Goal: Task Accomplishment & Management: Manage account settings

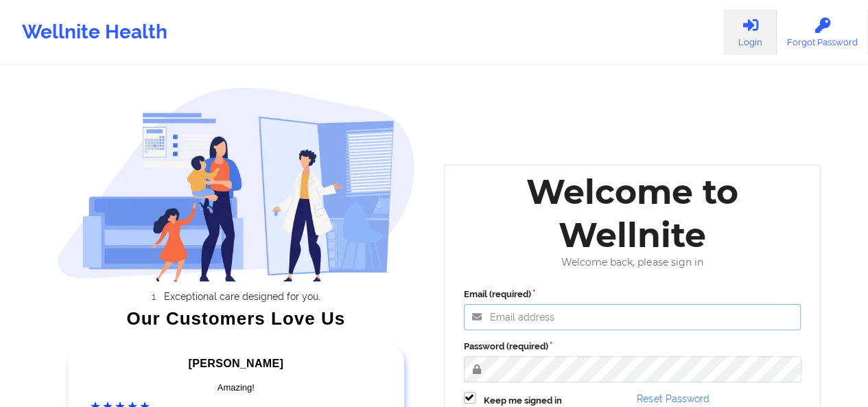
click at [561, 319] on input "Email (required)" at bounding box center [633, 317] width 338 height 26
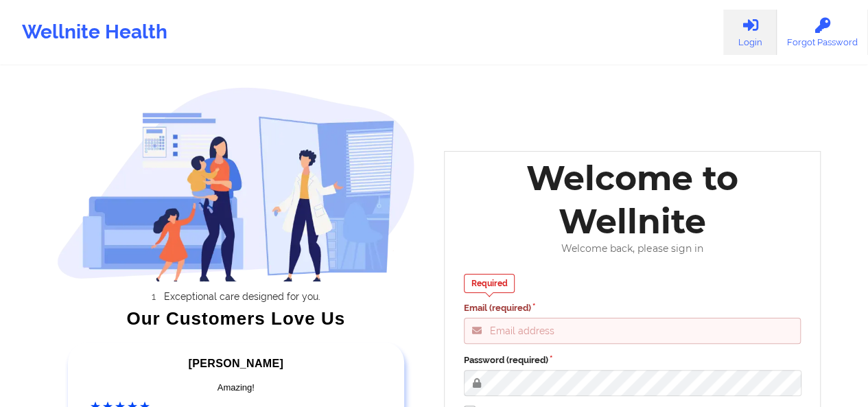
type input "[PERSON_NAME][EMAIL_ADDRESS][DOMAIN_NAME]"
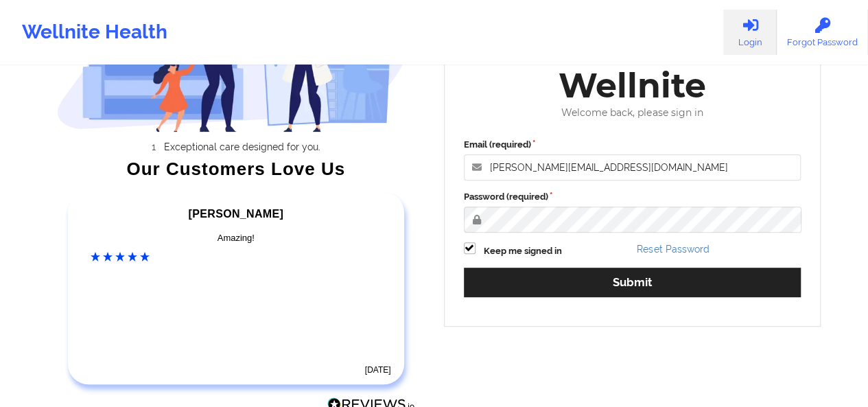
scroll to position [161, 0]
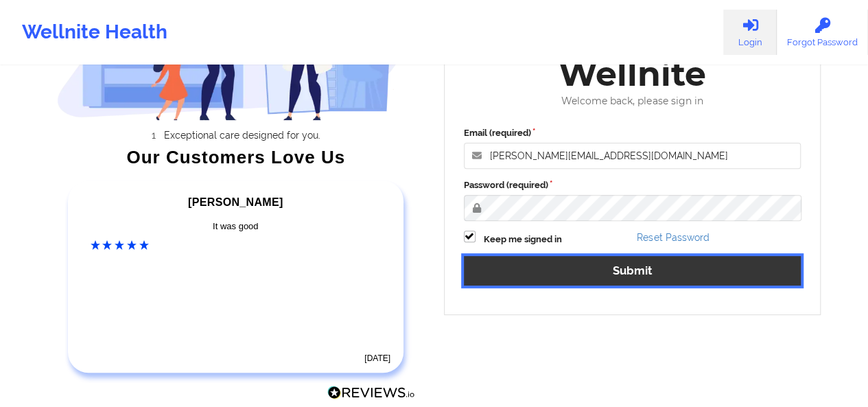
click at [669, 274] on button "Submit" at bounding box center [633, 271] width 338 height 30
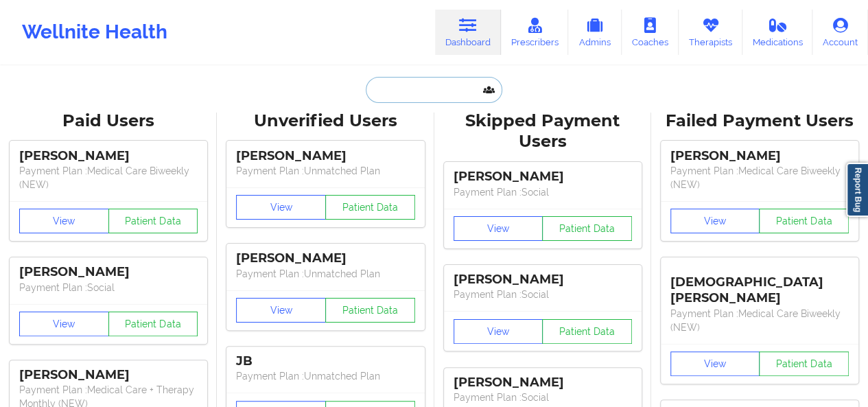
click at [411, 92] on input "text" at bounding box center [434, 90] width 136 height 26
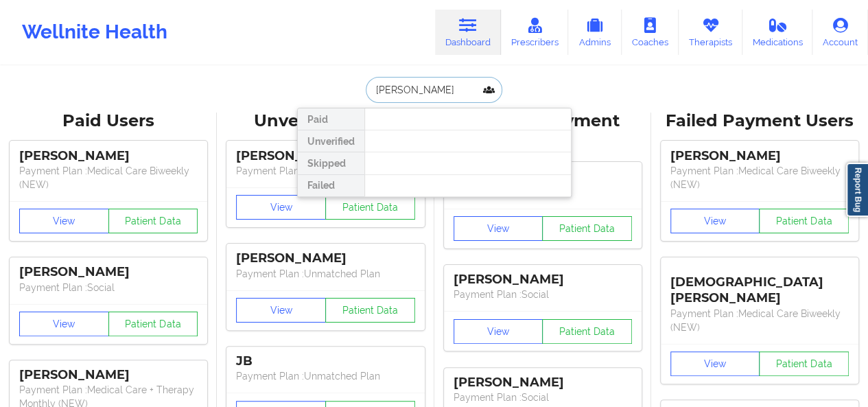
type input "[PERSON_NAME]"
click at [689, 42] on link "Therapists" at bounding box center [711, 32] width 64 height 45
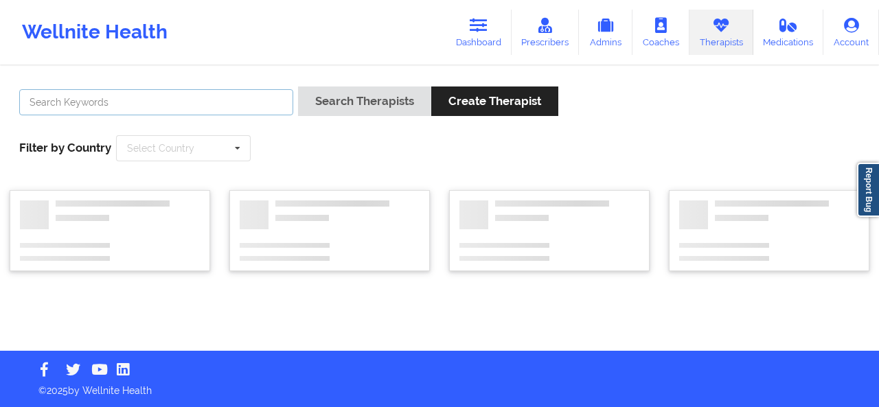
click at [227, 102] on input "text" at bounding box center [156, 102] width 274 height 26
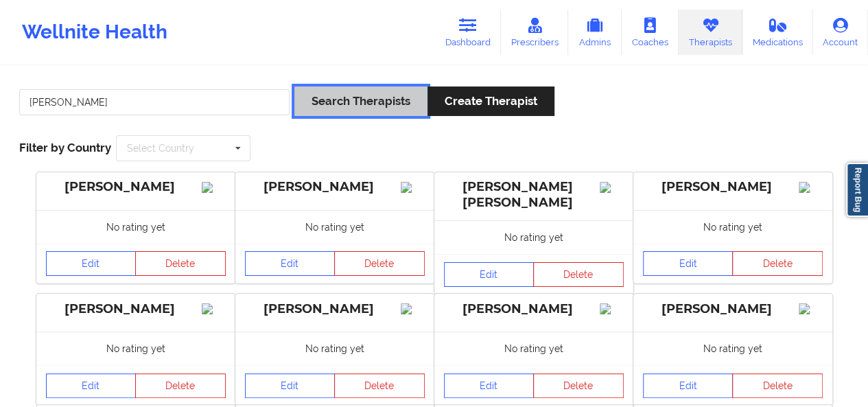
click at [374, 109] on button "Search Therapists" at bounding box center [360, 101] width 133 height 30
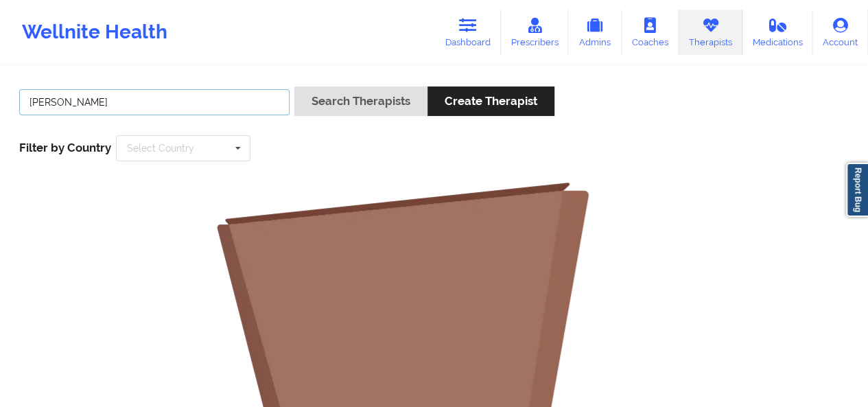
click at [209, 104] on input "[PERSON_NAME]" at bounding box center [154, 102] width 270 height 26
click at [67, 108] on input "[PERSON_NAME]" at bounding box center [154, 102] width 270 height 26
click at [294, 86] on button "Search Therapists" at bounding box center [360, 101] width 133 height 30
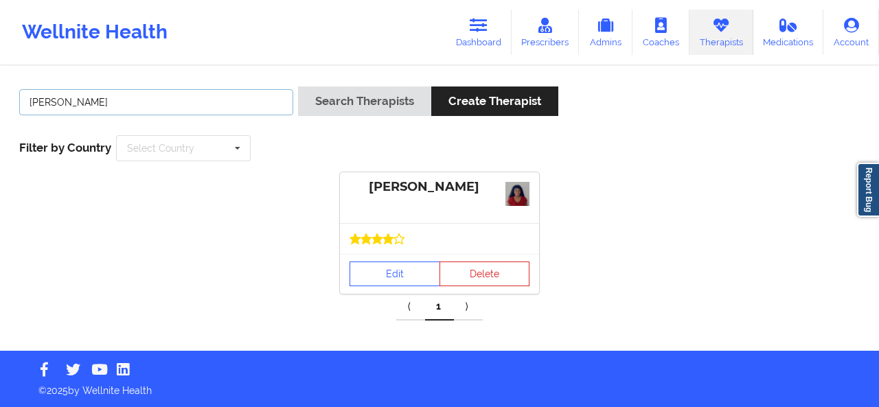
click at [148, 102] on input "[PERSON_NAME]" at bounding box center [156, 102] width 274 height 26
type input "[PERSON_NAME]"
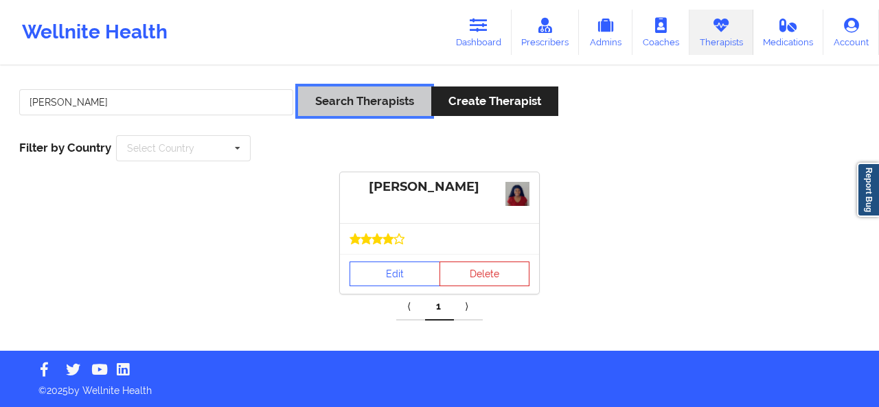
click at [329, 109] on button "Search Therapists" at bounding box center [364, 101] width 133 height 30
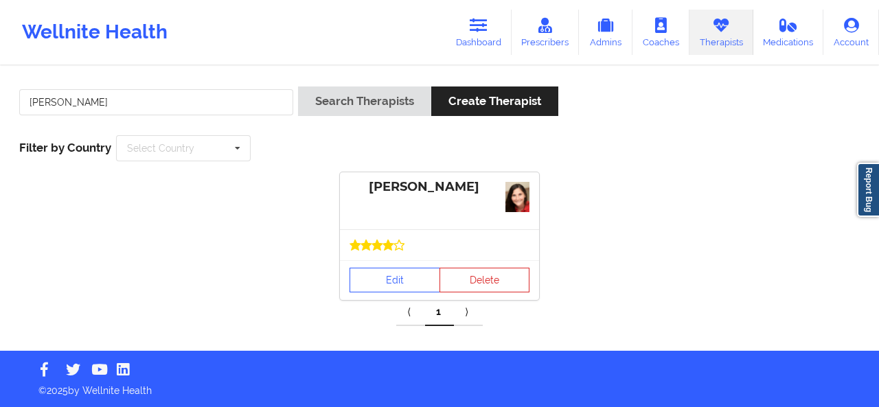
click at [432, 216] on div "[PERSON_NAME]" at bounding box center [439, 200] width 199 height 57
click at [402, 275] on link "Edit" at bounding box center [394, 280] width 91 height 25
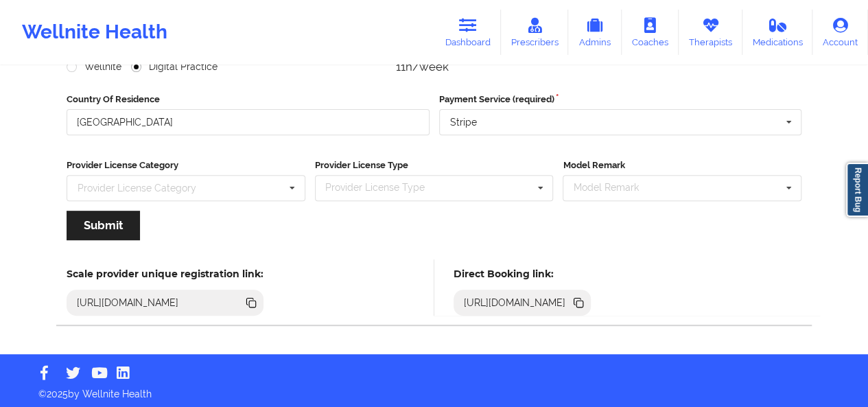
scroll to position [207, 0]
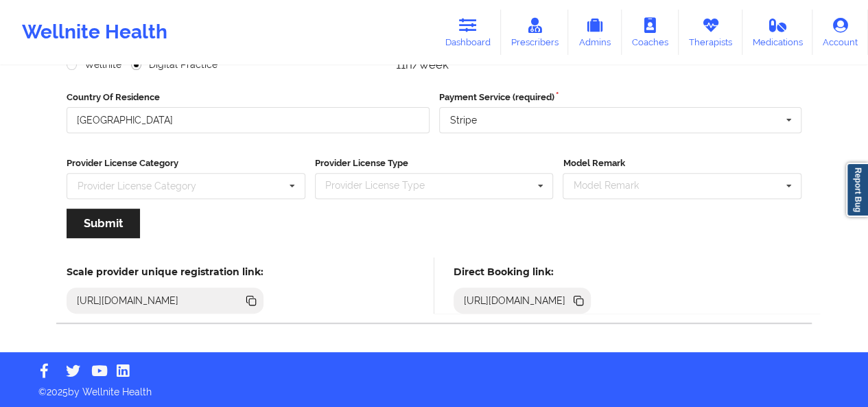
click at [572, 304] on div "[URL][DOMAIN_NAME]" at bounding box center [515, 301] width 113 height 14
copy div "[URL][DOMAIN_NAME]"
